Goal: Task Accomplishment & Management: Use online tool/utility

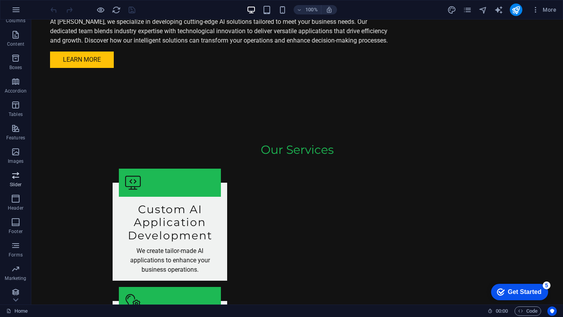
scroll to position [66, 0]
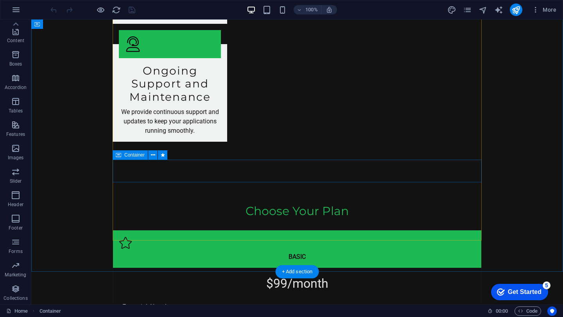
scroll to position [1450, 0]
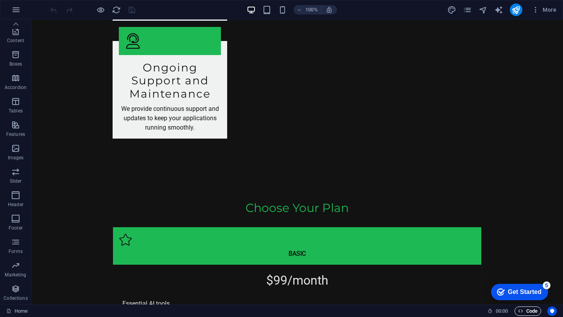
click at [531, 311] on span "Code" at bounding box center [528, 311] width 20 height 9
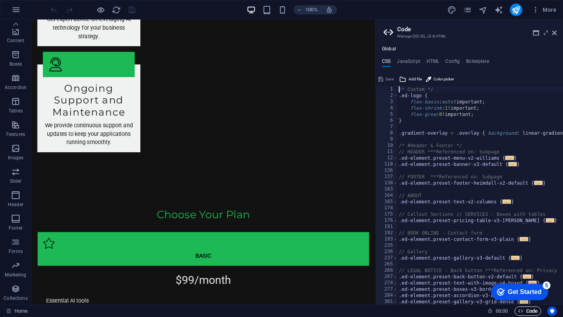
scroll to position [1477, 0]
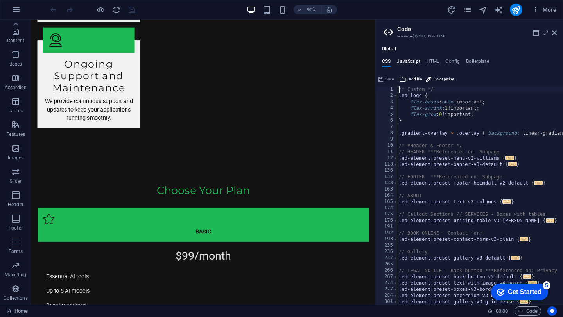
click at [413, 61] on h4 "JavaScript" at bounding box center [408, 63] width 23 height 9
type textarea "/* JS for preset "Menu V2" */"
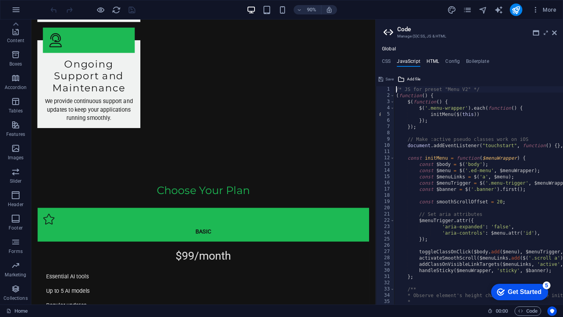
click at [431, 62] on h4 "HTML" at bounding box center [432, 63] width 13 height 9
type textarea "<a href="#main-content" class="wv-link-content button">Skip to main content</a>"
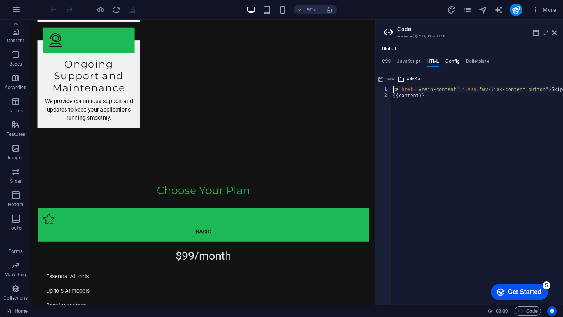
click at [454, 60] on h4 "Config" at bounding box center [452, 63] width 14 height 9
type textarea "$color-background: #121212;"
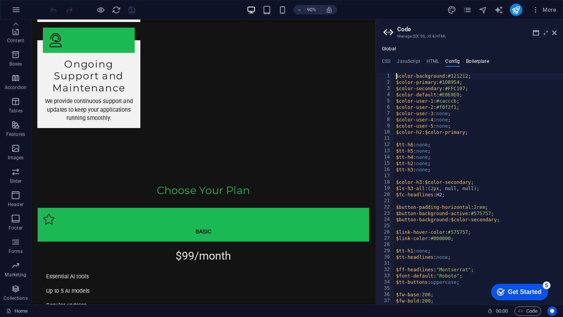
click at [477, 63] on h4 "Boilerplate" at bounding box center [477, 63] width 23 height 9
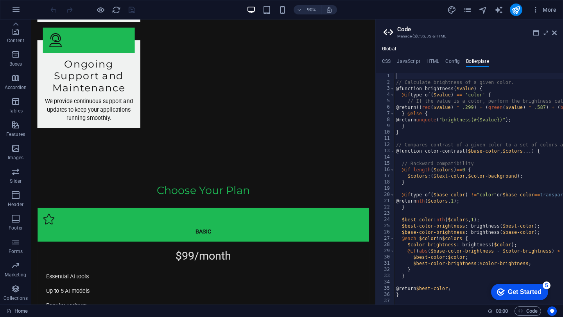
click at [393, 61] on ul "CSS JavaScript HTML Config Boilerplate" at bounding box center [468, 63] width 187 height 9
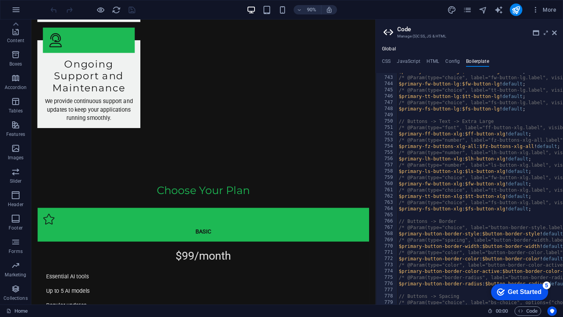
scroll to position [2410, 0]
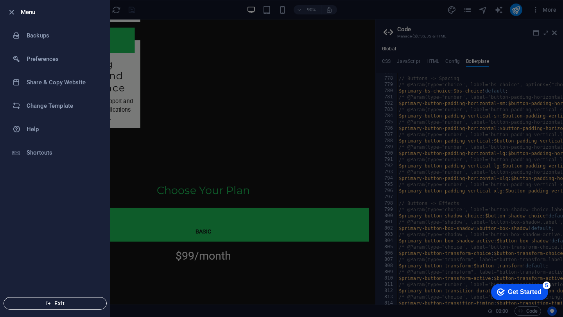
click at [49, 306] on icon "button" at bounding box center [48, 303] width 5 height 5
